Goal: Check status

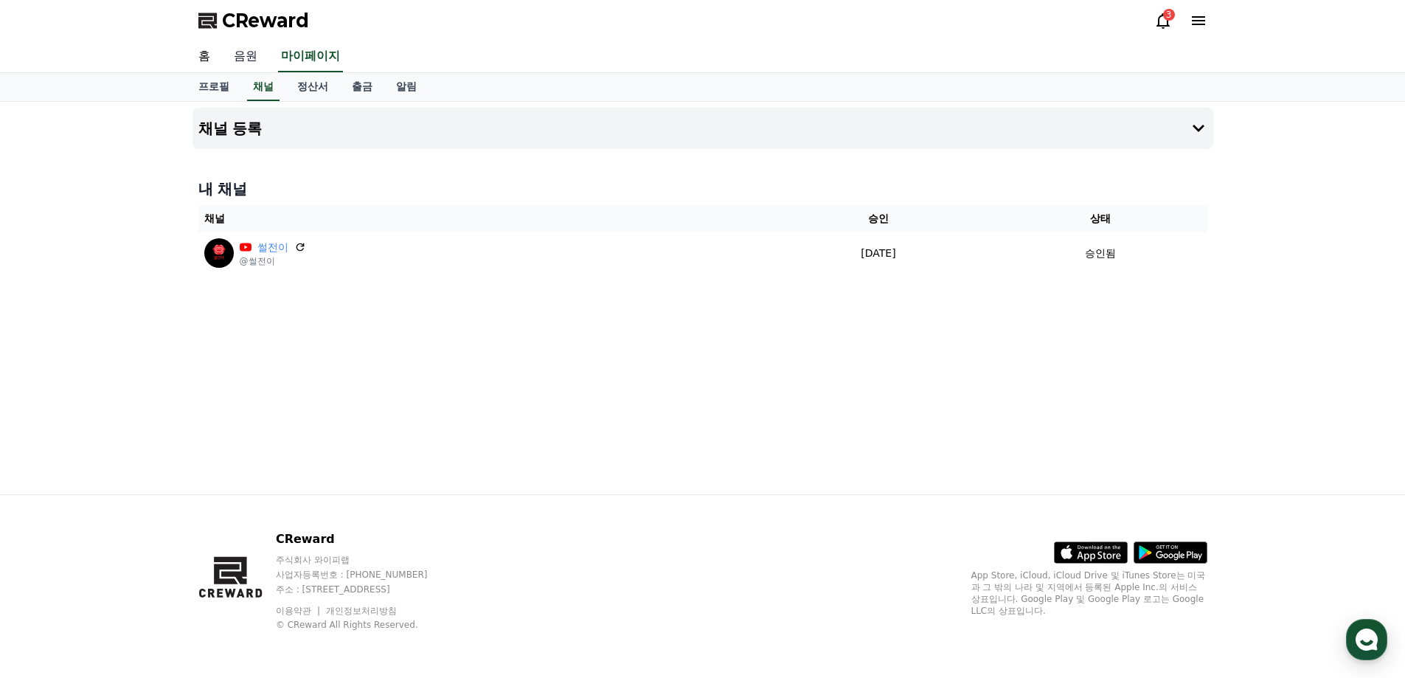
click at [239, 50] on link "음원" at bounding box center [245, 56] width 47 height 31
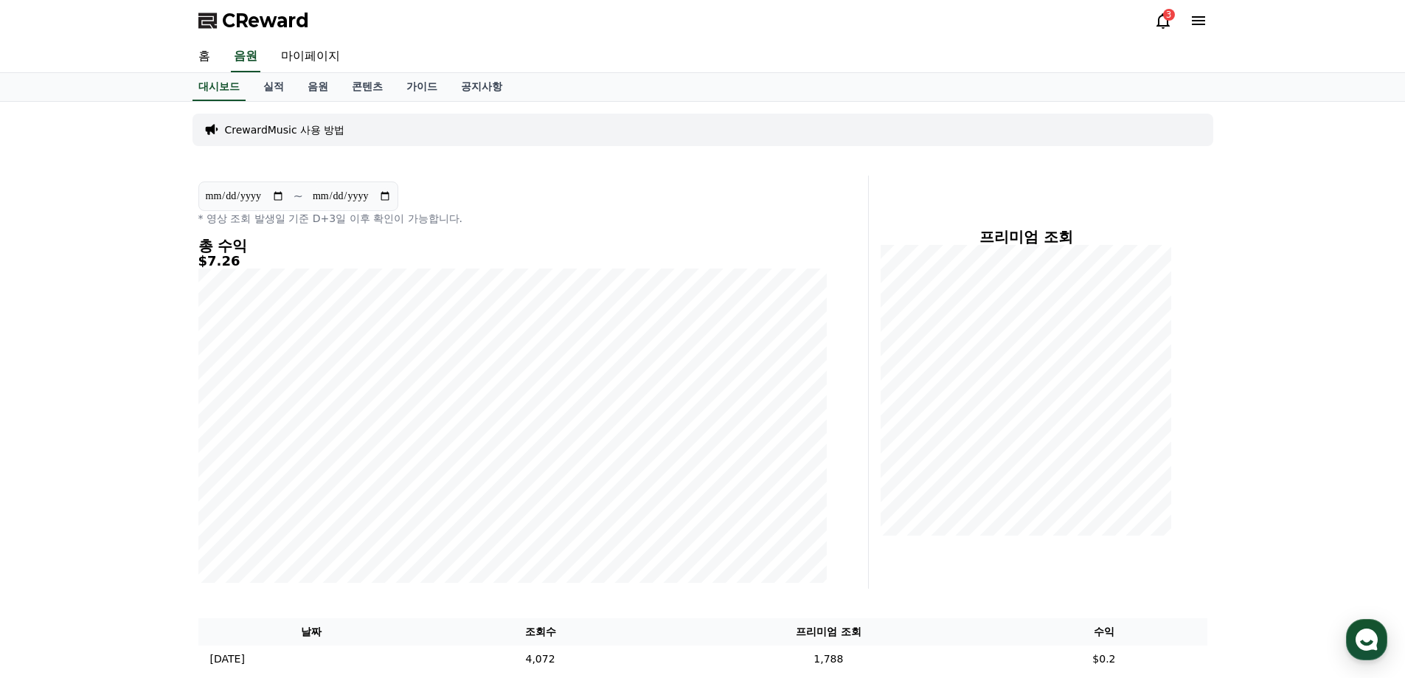
click at [1168, 11] on div "3" at bounding box center [1169, 15] width 12 height 12
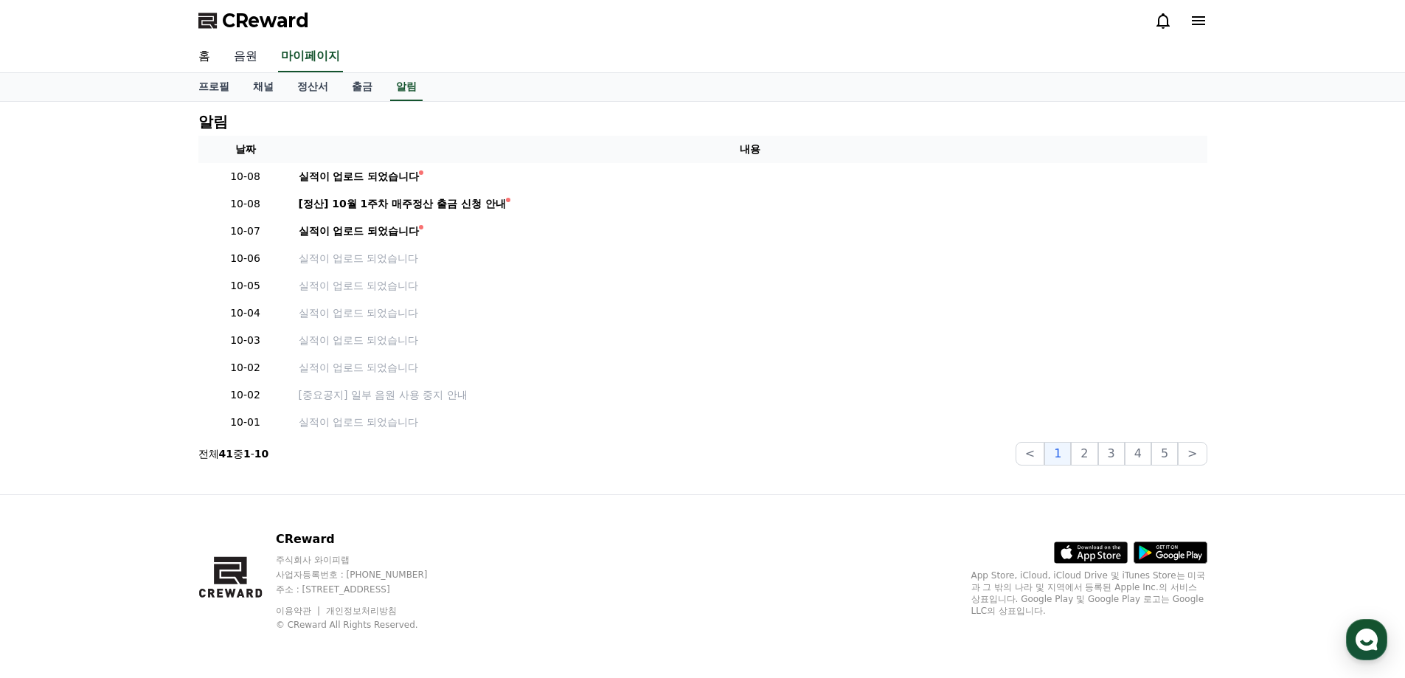
drag, startPoint x: 269, startPoint y: 65, endPoint x: 242, endPoint y: 54, distance: 28.8
click at [266, 63] on link "음원" at bounding box center [245, 56] width 47 height 31
click at [242, 54] on link "음원" at bounding box center [245, 56] width 47 height 31
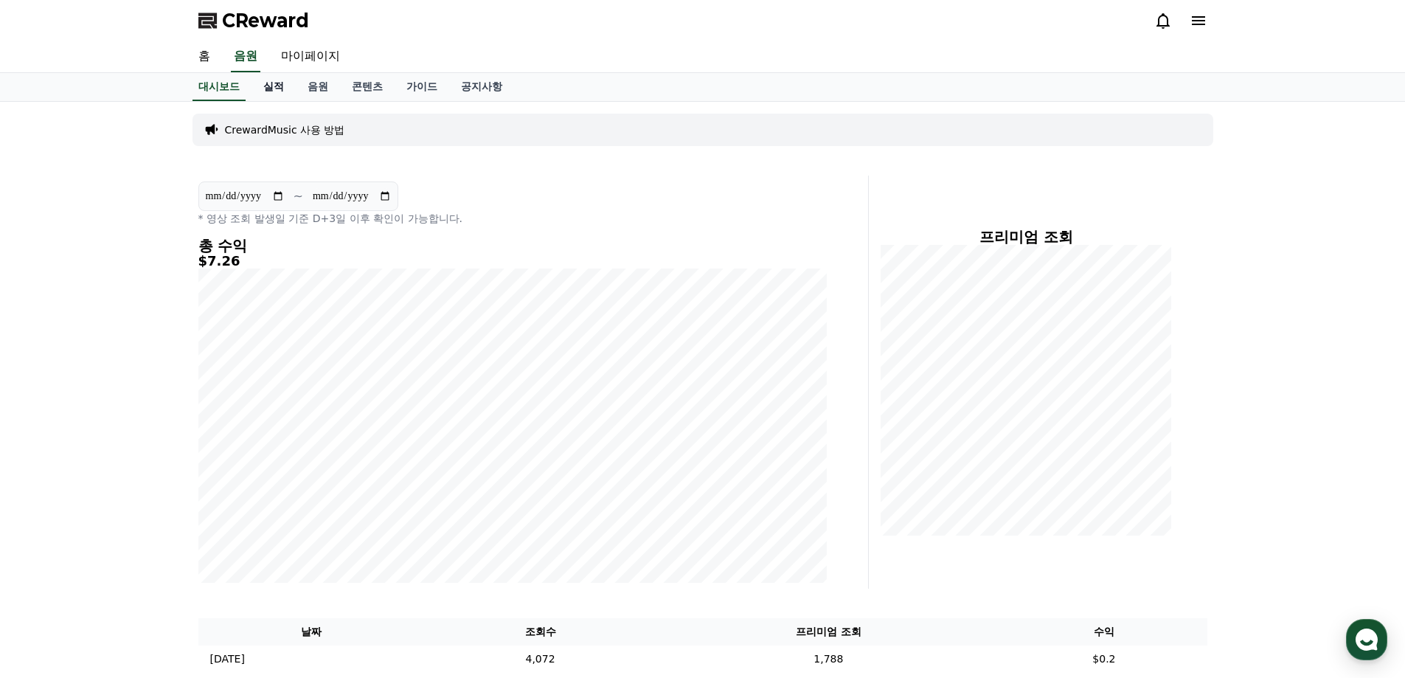
click at [264, 82] on link "실적" at bounding box center [274, 87] width 44 height 28
